Goal: Transaction & Acquisition: Purchase product/service

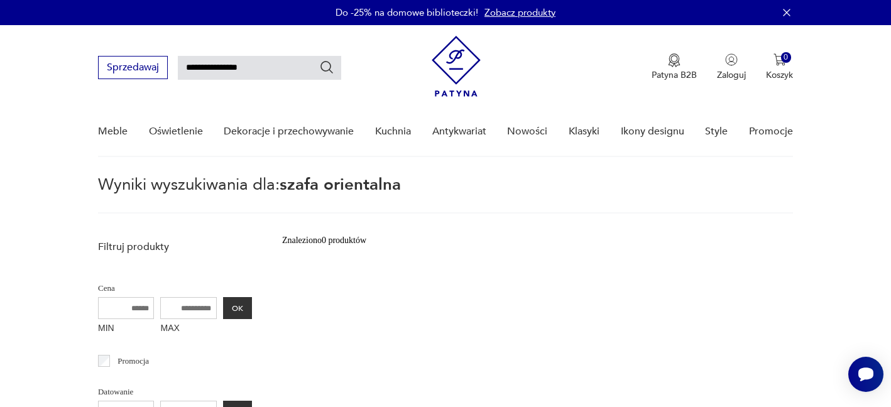
drag, startPoint x: 268, startPoint y: 65, endPoint x: 210, endPoint y: 63, distance: 57.9
click at [210, 63] on input "**********" at bounding box center [259, 68] width 163 height 24
type input "**********"
click at [671, 76] on p "Patyna B2B" at bounding box center [674, 75] width 45 height 12
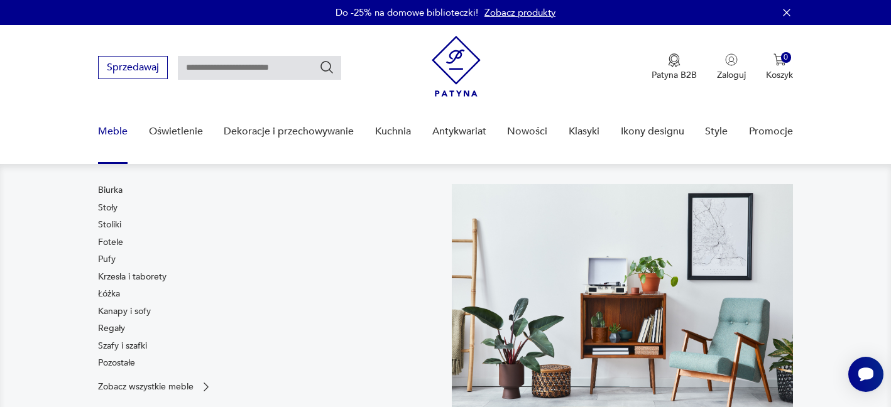
click at [111, 132] on link "Meble" at bounding box center [113, 131] width 30 height 48
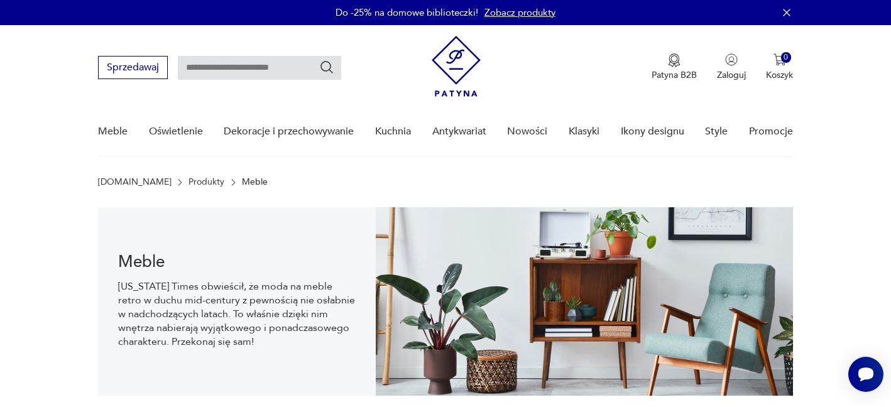
scroll to position [18, 0]
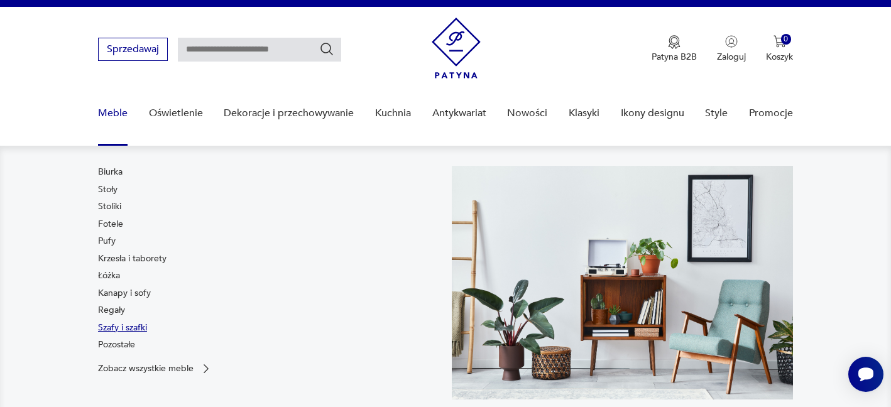
click at [138, 327] on link "Szafy i szafki" at bounding box center [122, 328] width 49 height 13
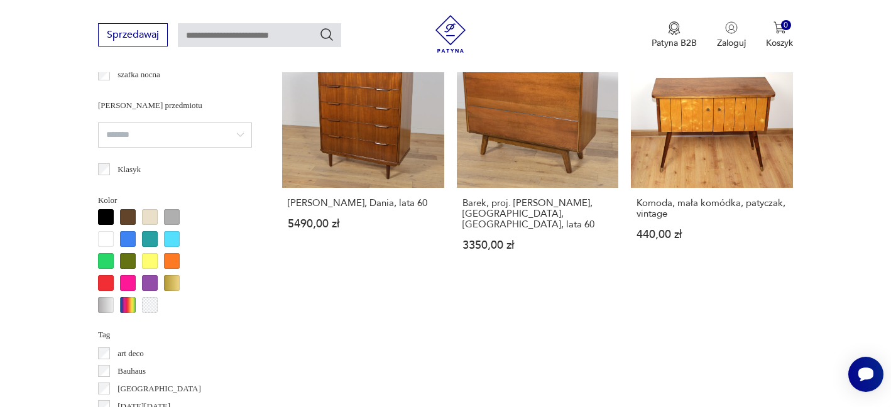
scroll to position [1049, 0]
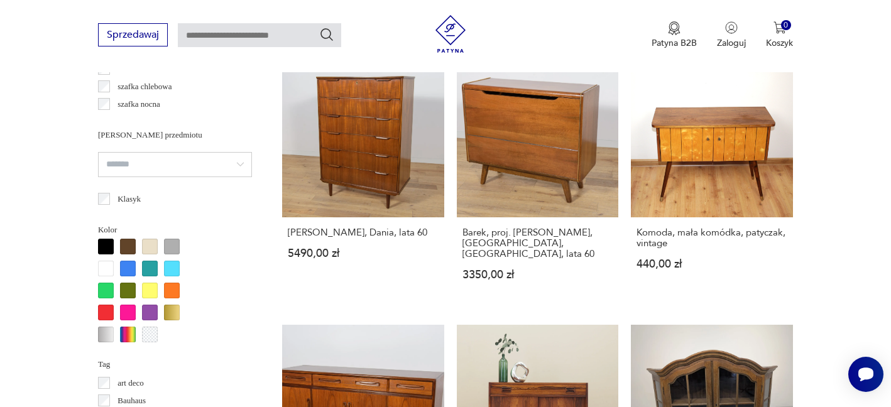
click at [103, 311] on div at bounding box center [106, 313] width 16 height 16
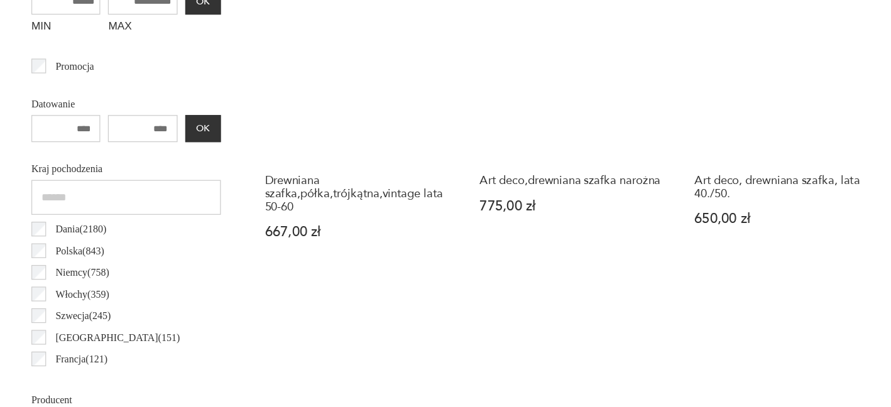
scroll to position [583, 0]
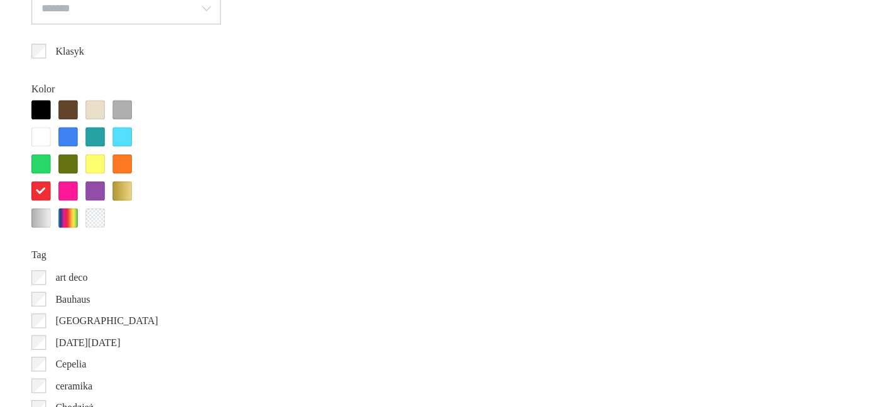
scroll to position [1153, 0]
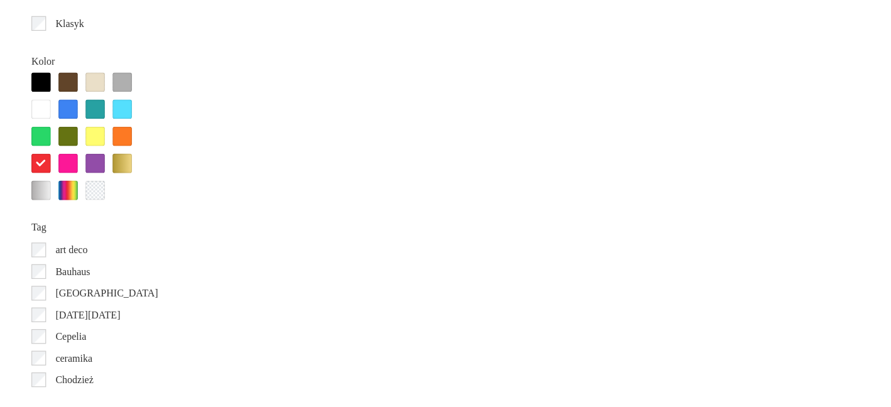
click at [108, 207] on div at bounding box center [106, 209] width 16 height 16
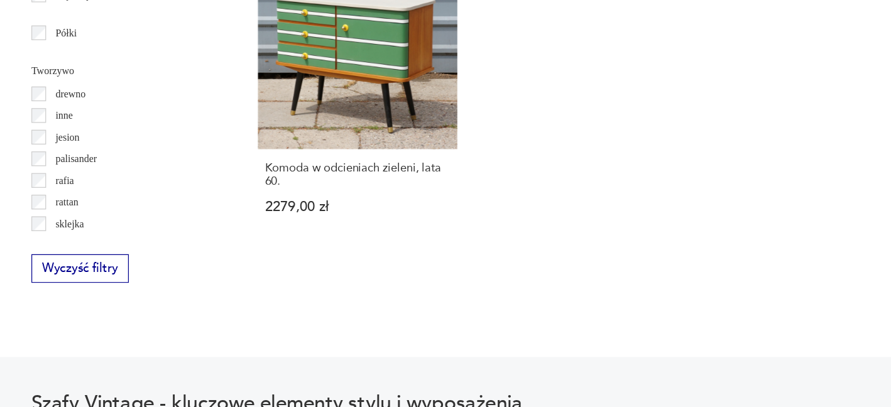
scroll to position [1647, 0]
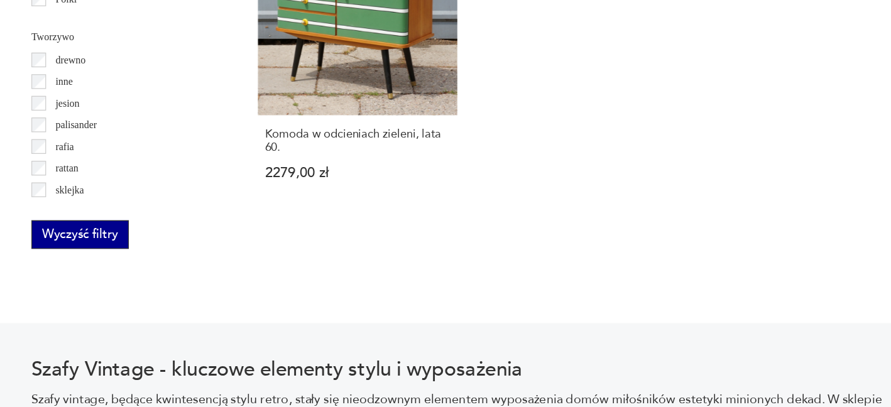
click at [147, 269] on button "Wyczyść filtry" at bounding box center [137, 266] width 79 height 23
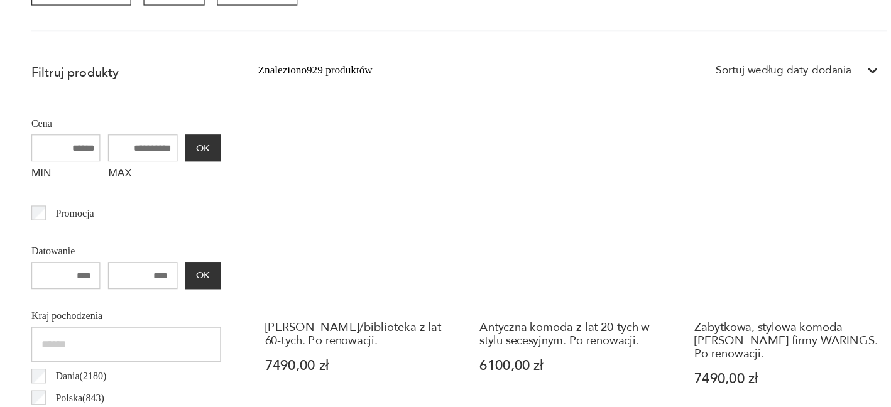
scroll to position [498, 0]
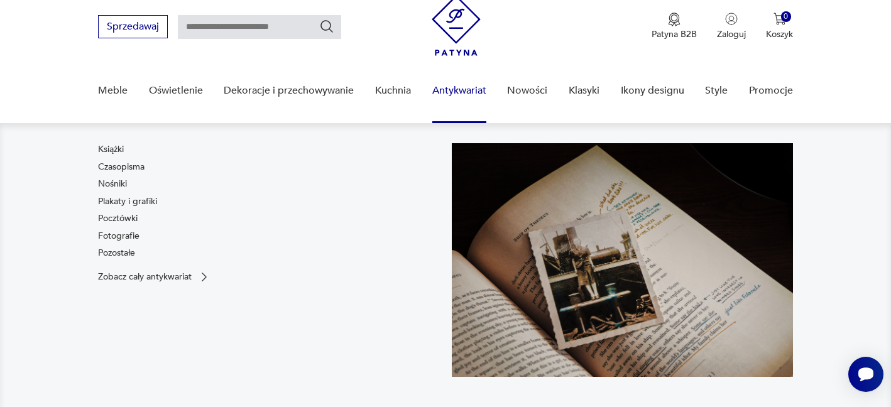
scroll to position [38, 0]
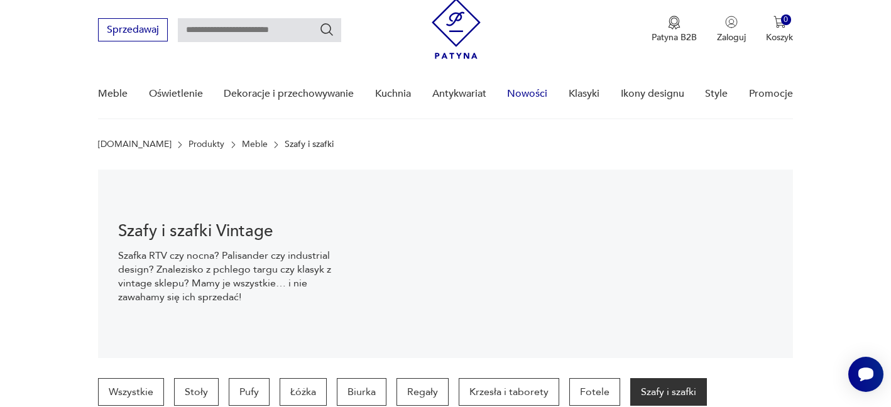
click at [519, 98] on link "Nowości" at bounding box center [527, 94] width 40 height 48
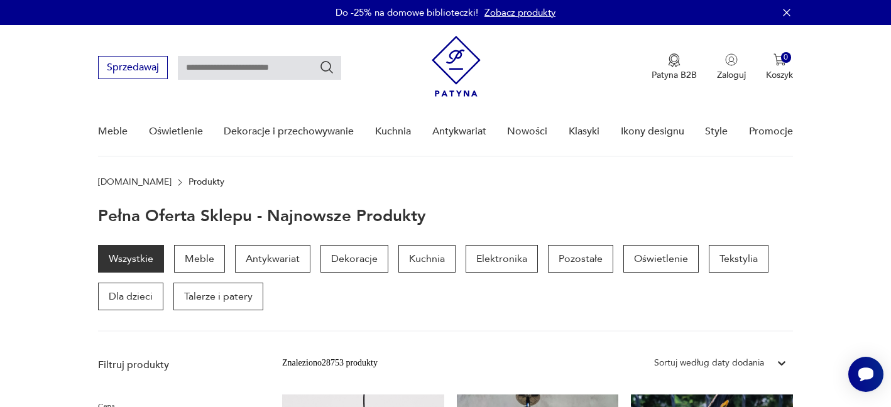
click at [536, 14] on link "Zobacz produkty" at bounding box center [520, 12] width 71 height 13
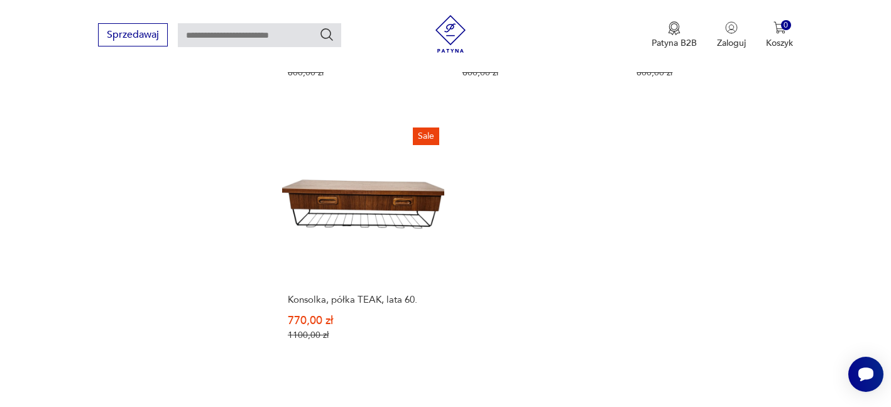
scroll to position [2000, 0]
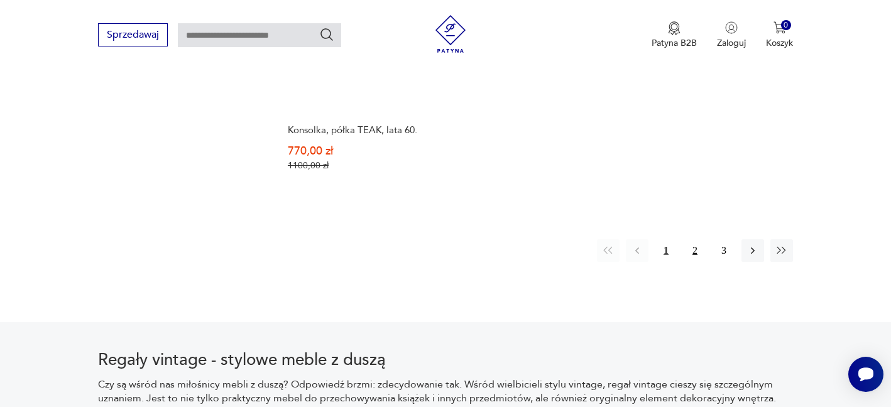
click at [697, 245] on button "2" at bounding box center [695, 250] width 23 height 23
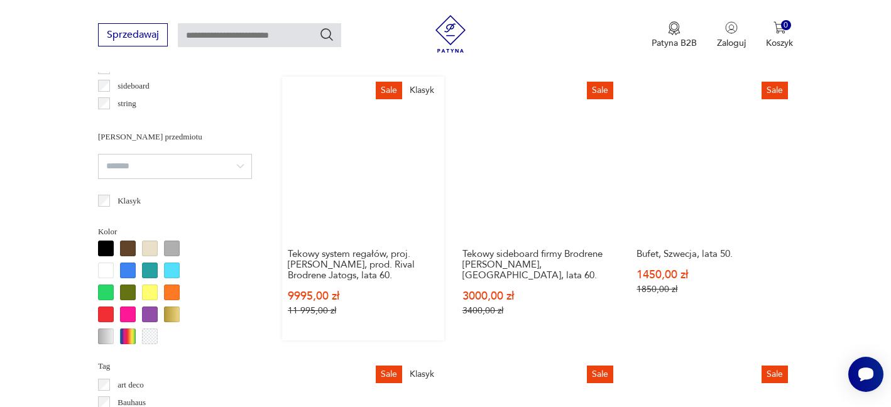
scroll to position [1050, 0]
